Goal: Task Accomplishment & Management: Use online tool/utility

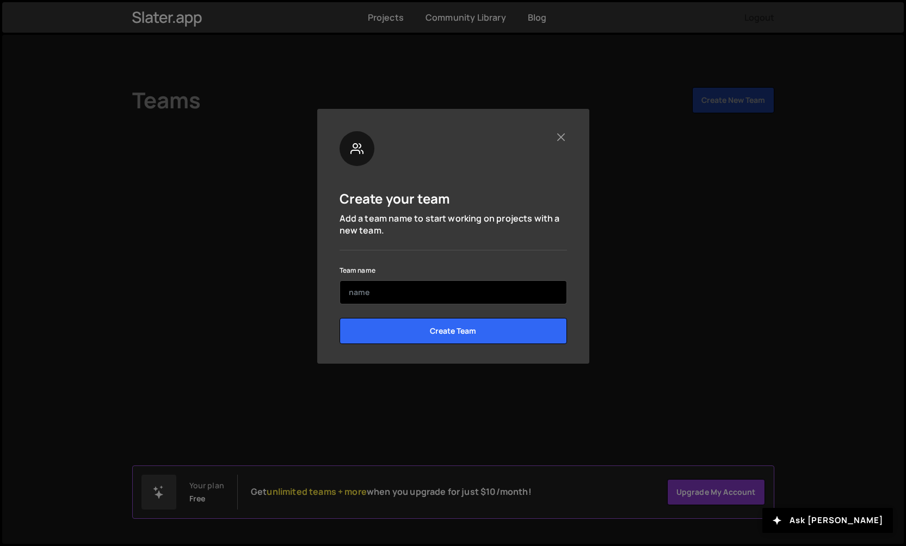
click at [396, 297] on input "text" at bounding box center [454, 292] width 228 height 24
type input "QL"
click at [373, 258] on div "Create your team Add a team name to start working on projects with a new team. …" at bounding box center [454, 241] width 228 height 221
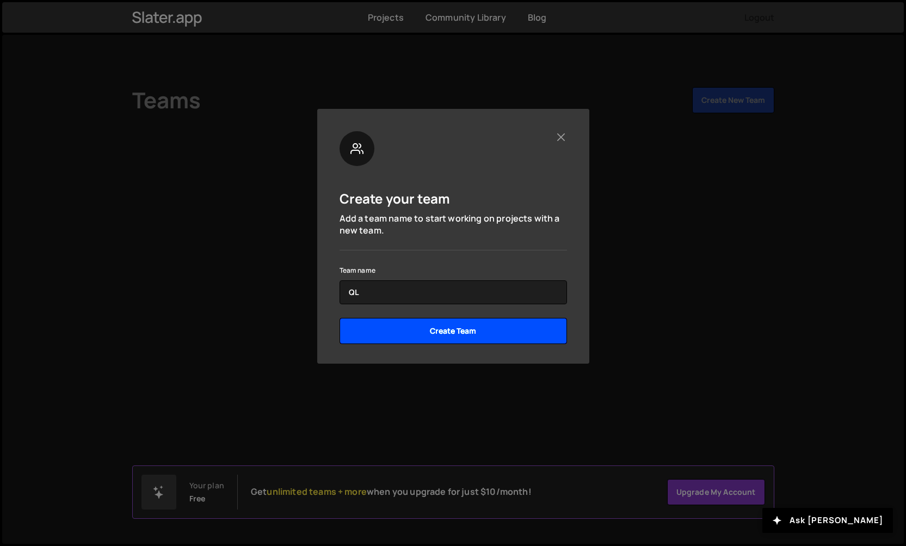
click at [406, 329] on input "Create Team" at bounding box center [454, 331] width 228 height 26
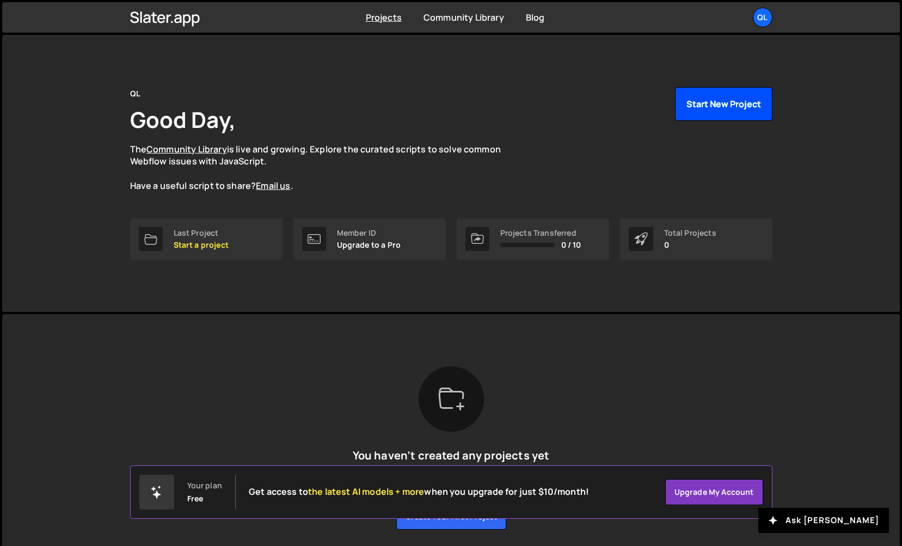
click at [724, 107] on button "Start New Project" at bounding box center [723, 104] width 97 height 34
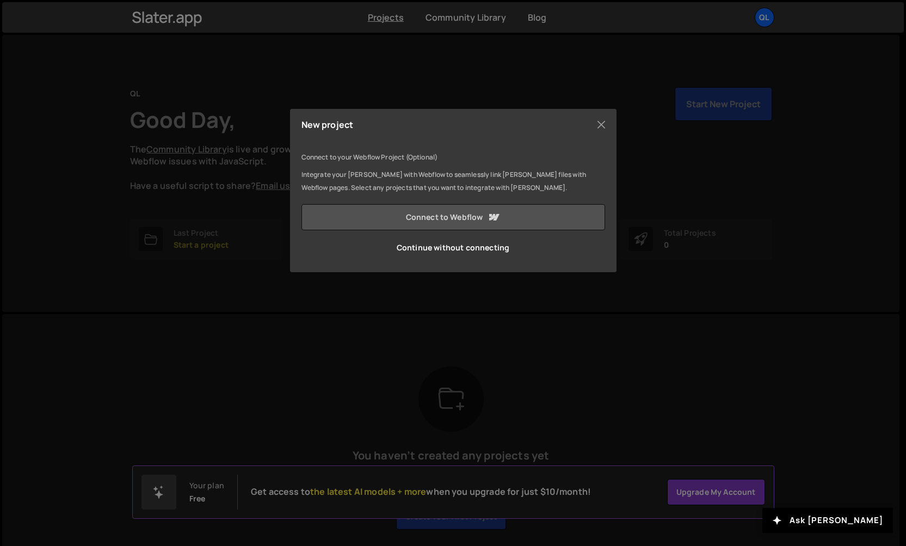
click at [457, 222] on link "Connect to Webflow" at bounding box center [454, 217] width 304 height 26
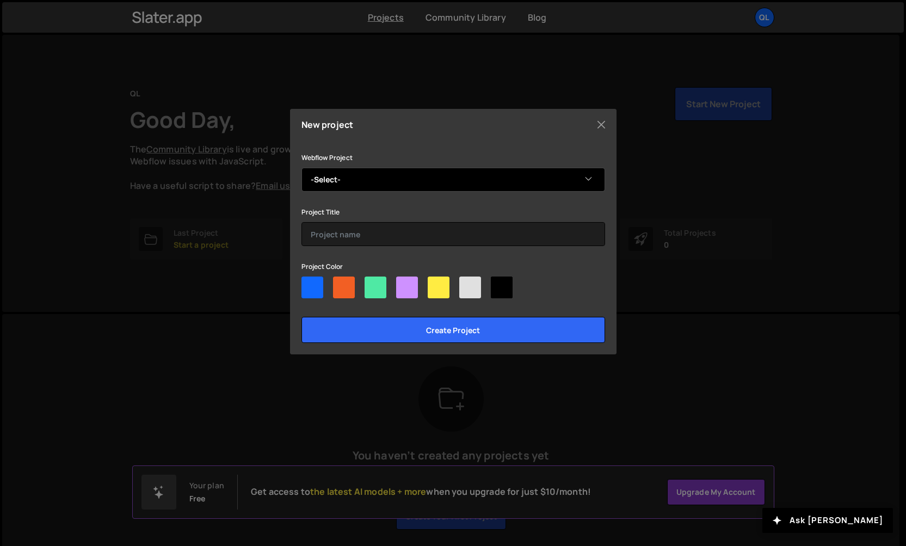
click at [343, 185] on select "-Select- Nisses Lab" at bounding box center [454, 180] width 304 height 24
select select "67660146920fc80413a0b53c"
click at [302, 168] on select "-Select- Nisses Lab" at bounding box center [454, 180] width 304 height 24
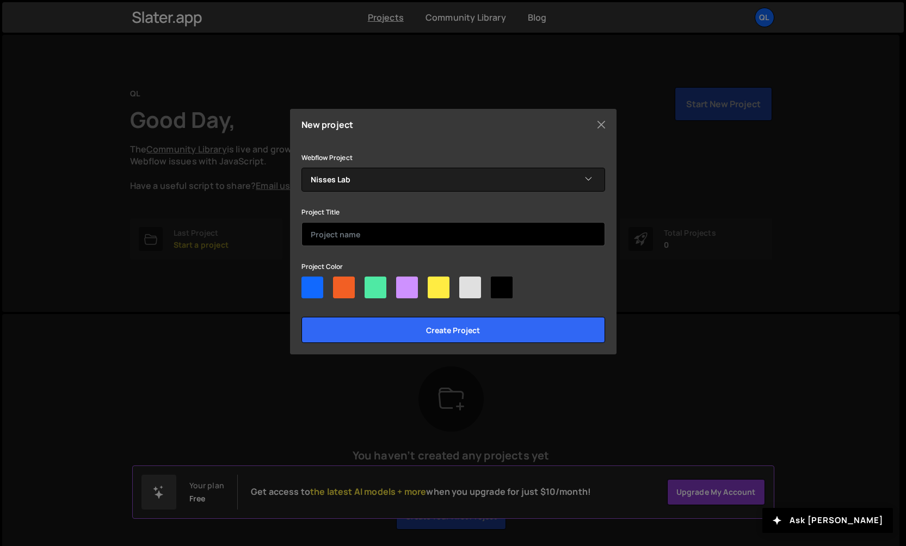
click at [353, 235] on input "text" at bounding box center [454, 234] width 304 height 24
type input "Nisses Lab"
click at [408, 292] on div at bounding box center [407, 288] width 22 height 22
click at [403, 284] on input"] "radio" at bounding box center [399, 280] width 7 height 7
radio input"] "true"
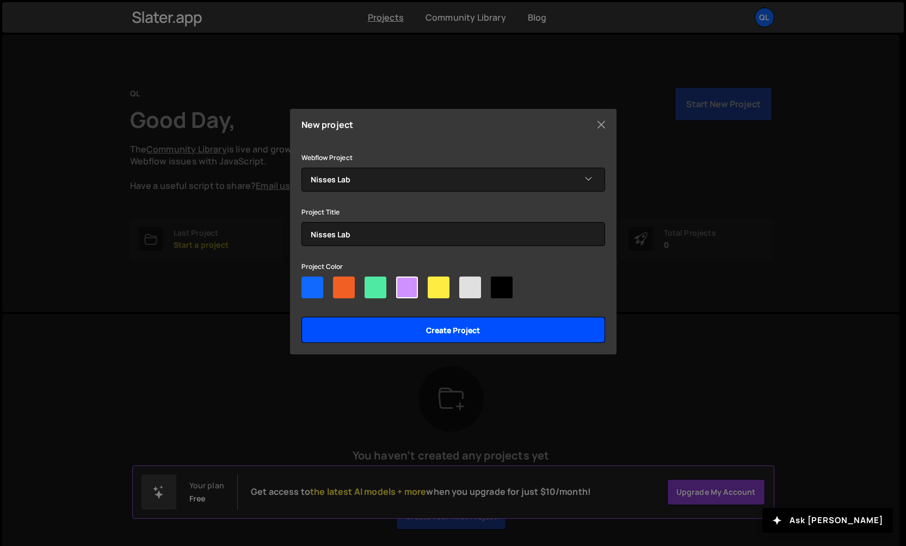
click at [425, 330] on input "Create project" at bounding box center [454, 330] width 304 height 26
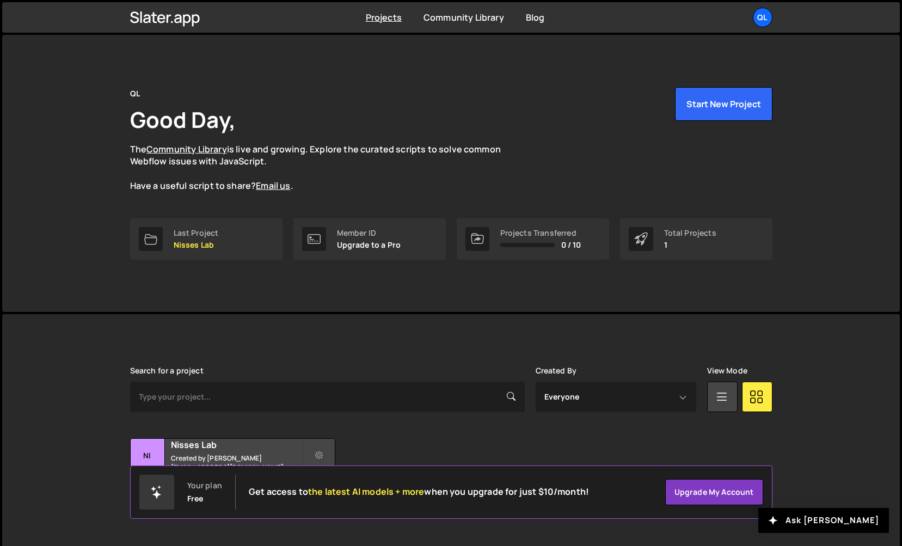
scroll to position [15, 0]
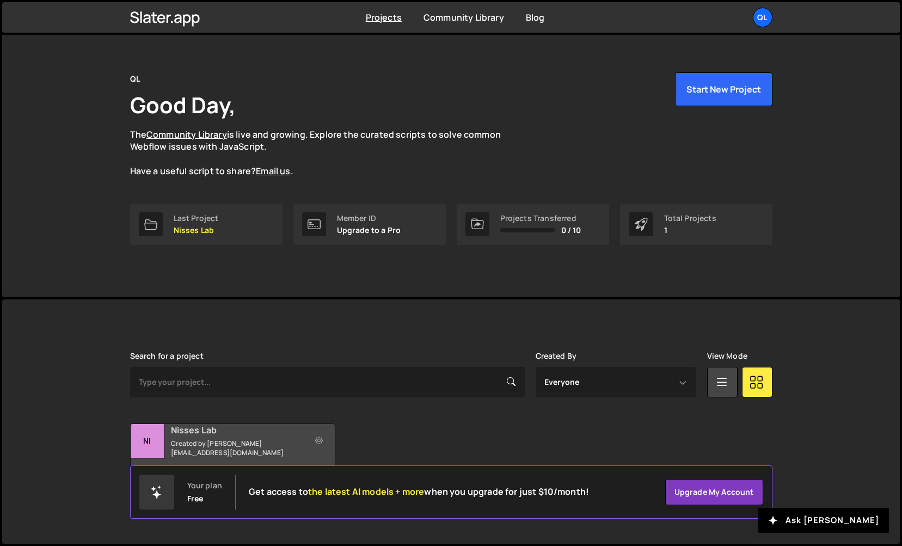
click at [195, 436] on h2 "Nisses Lab" at bounding box center [236, 430] width 131 height 12
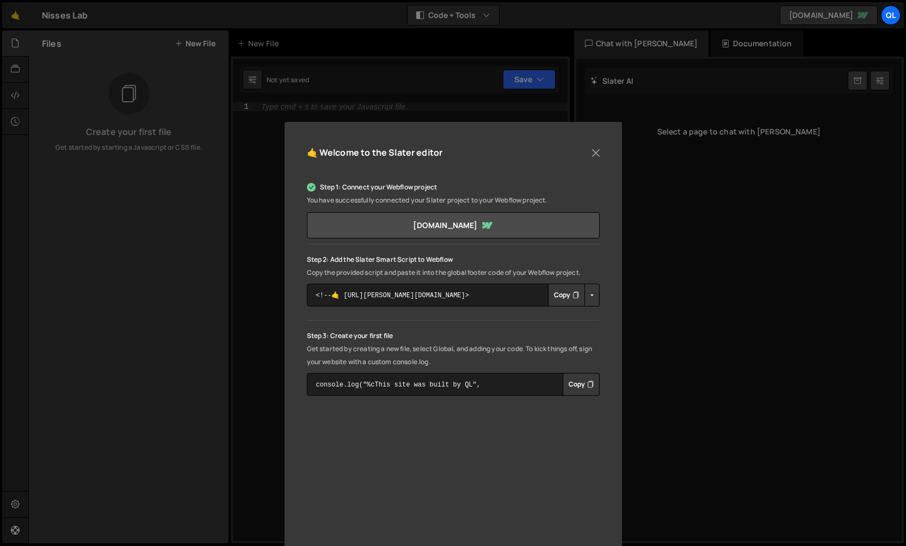
click at [559, 297] on button "Copy" at bounding box center [566, 295] width 37 height 23
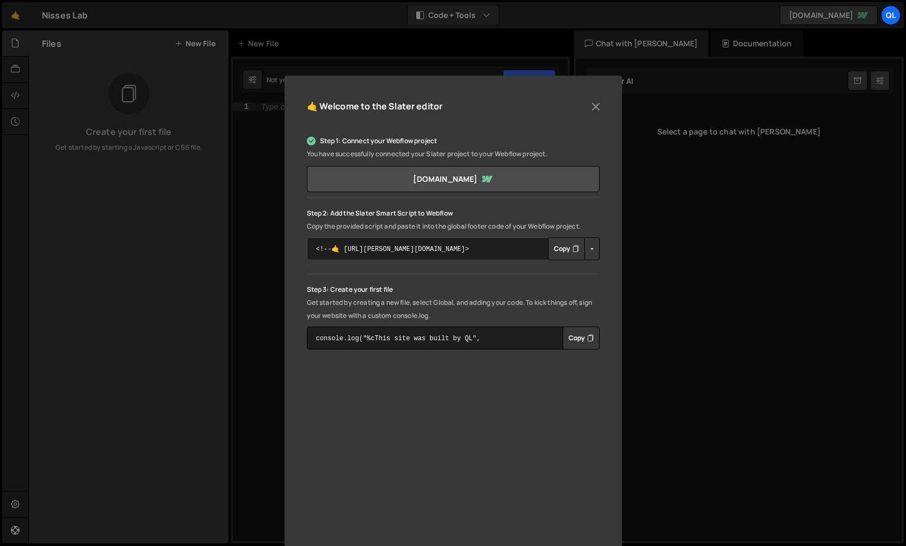
scroll to position [74, 0]
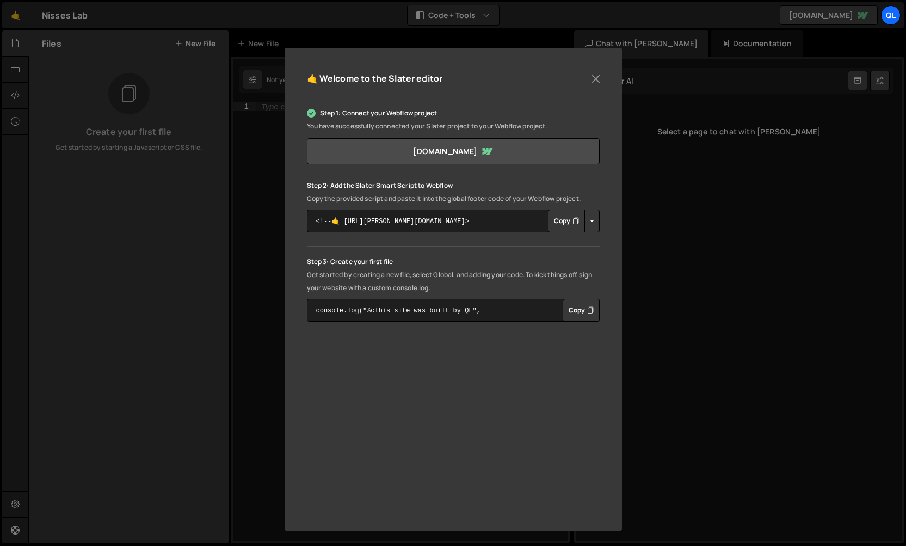
click at [560, 226] on button "Copy" at bounding box center [566, 221] width 37 height 23
click at [504, 309] on textarea "console.log("%cThis site was built by QL", "background:blue;color:#fff;padding:…" at bounding box center [453, 310] width 293 height 23
click at [340, 522] on div "🤙 Welcome to the [PERSON_NAME] editor Step 1: Connect your Webflow project You …" at bounding box center [453, 289] width 337 height 483
